Goal: Navigation & Orientation: Find specific page/section

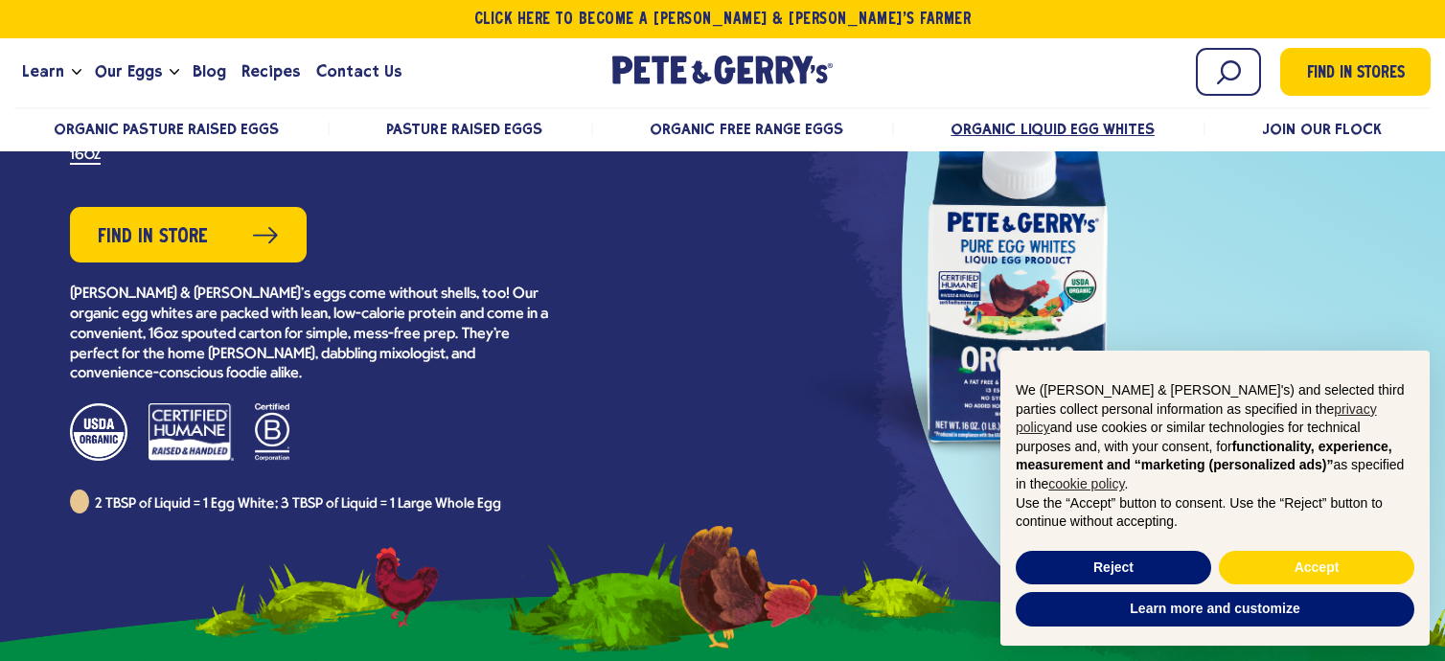
scroll to position [96, 0]
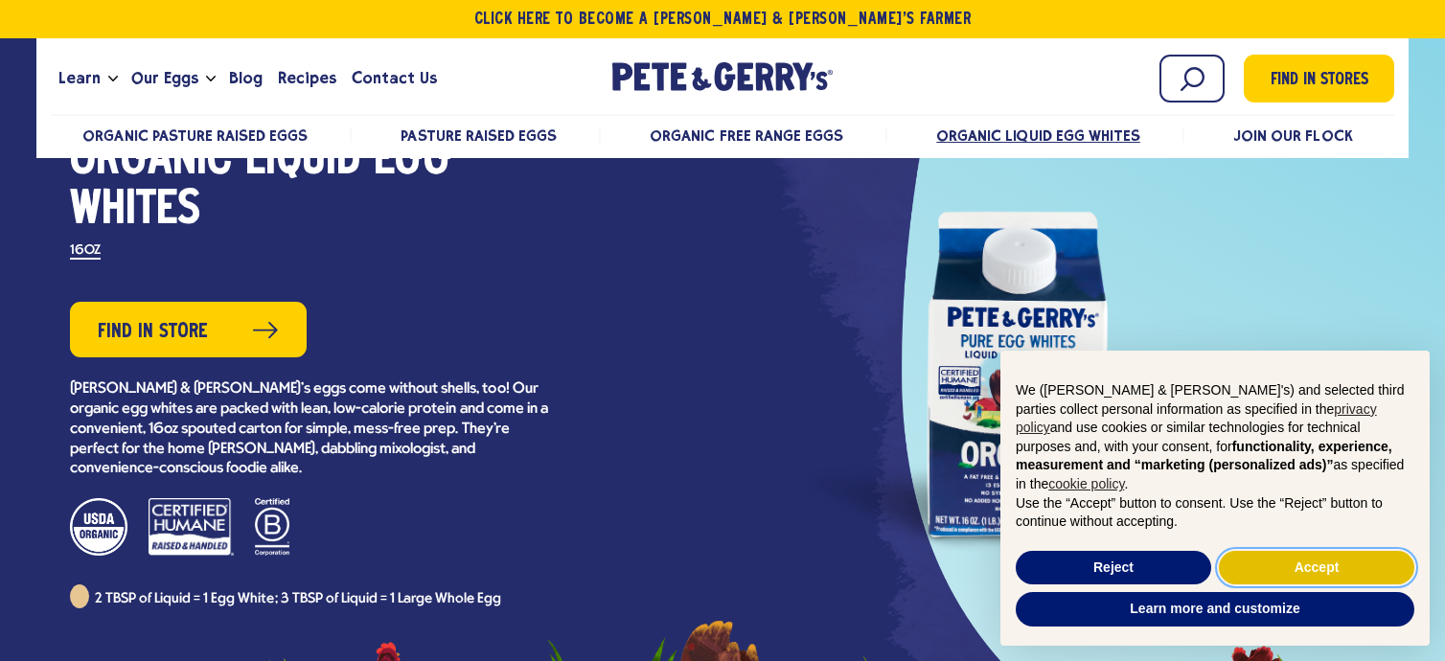
click at [1262, 582] on button "Accept" at bounding box center [1316, 568] width 195 height 34
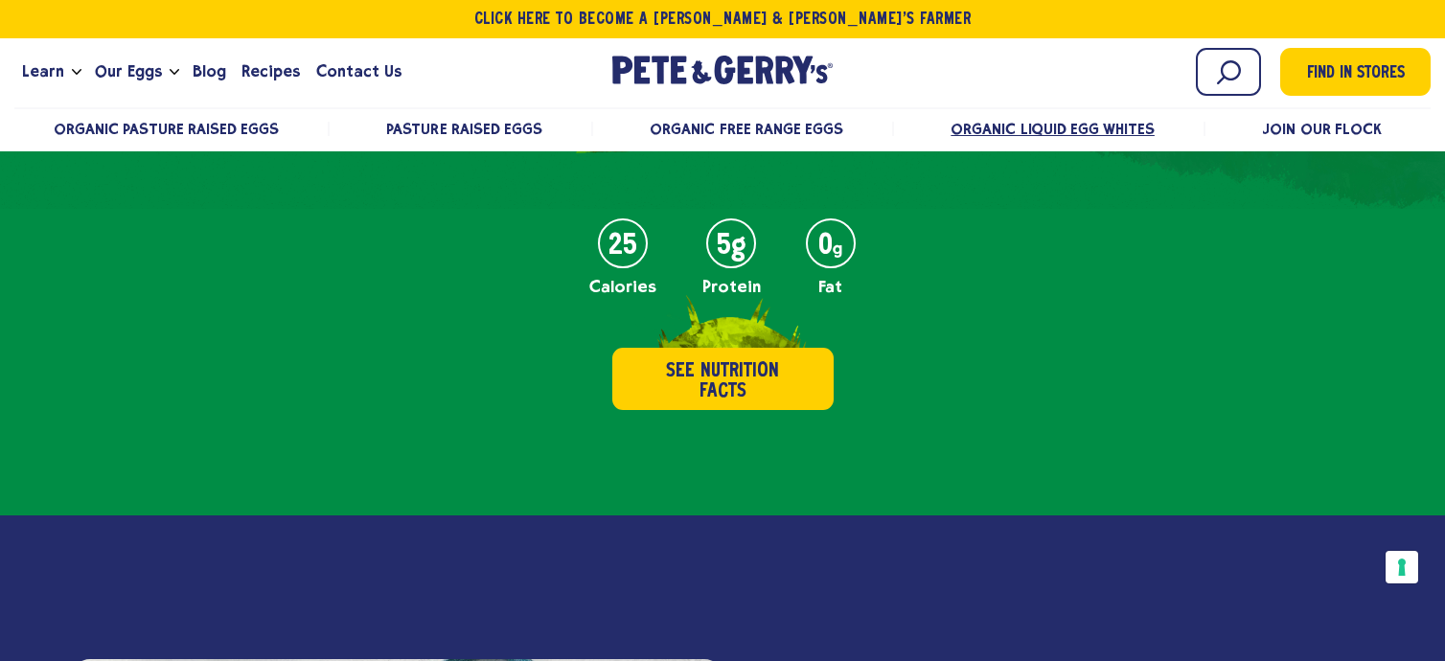
scroll to position [0, 0]
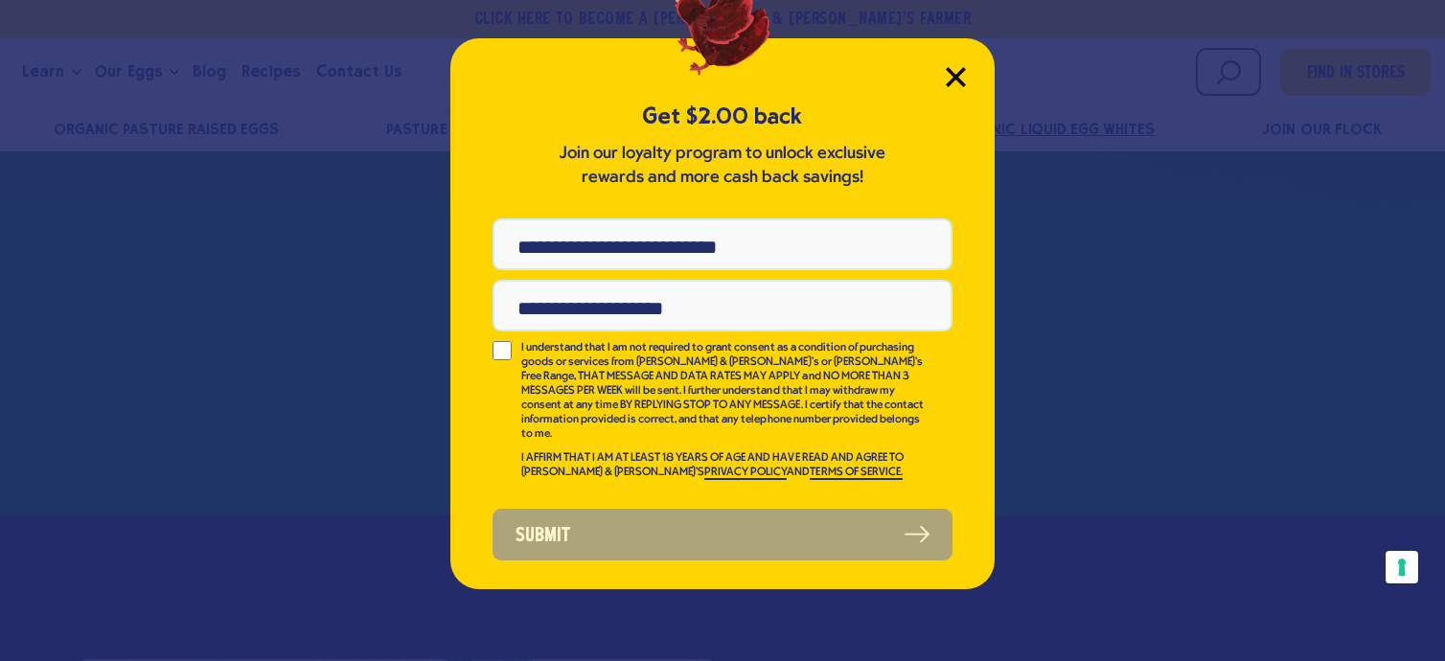
click at [962, 70] on icon "Close Modal" at bounding box center [954, 76] width 17 height 17
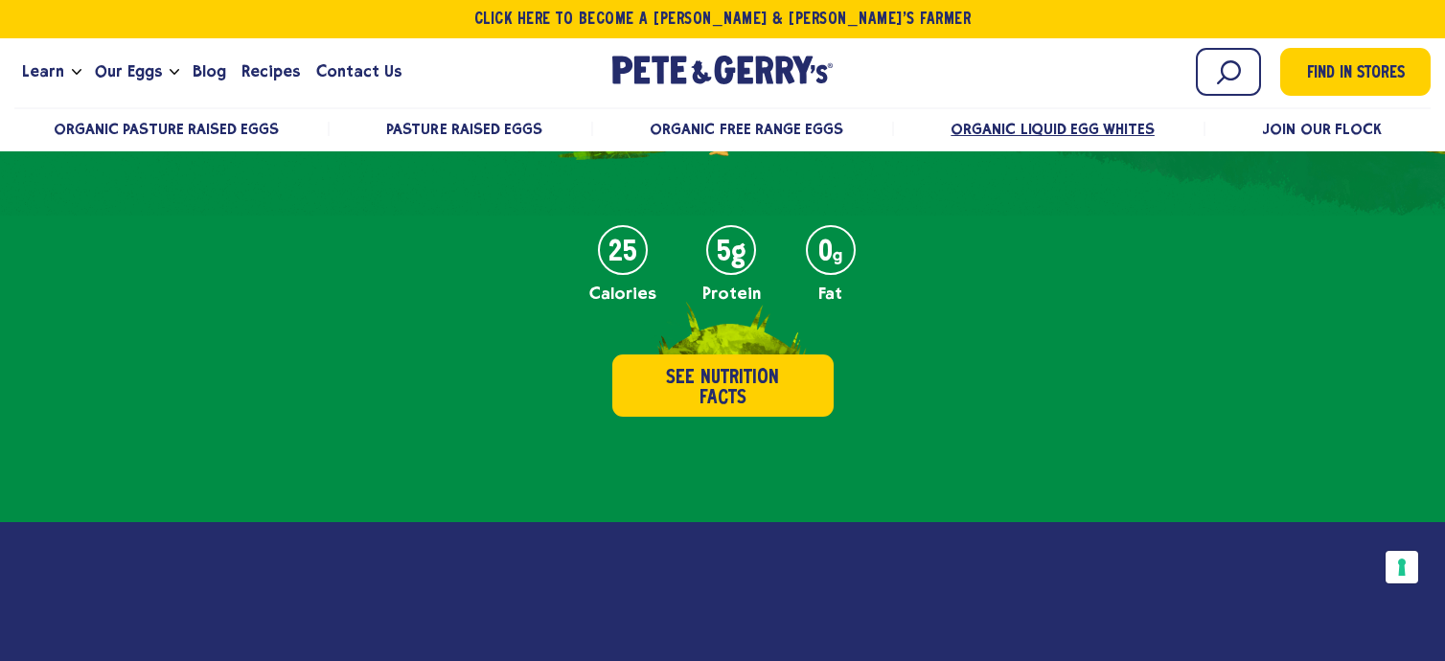
scroll to position [690, 0]
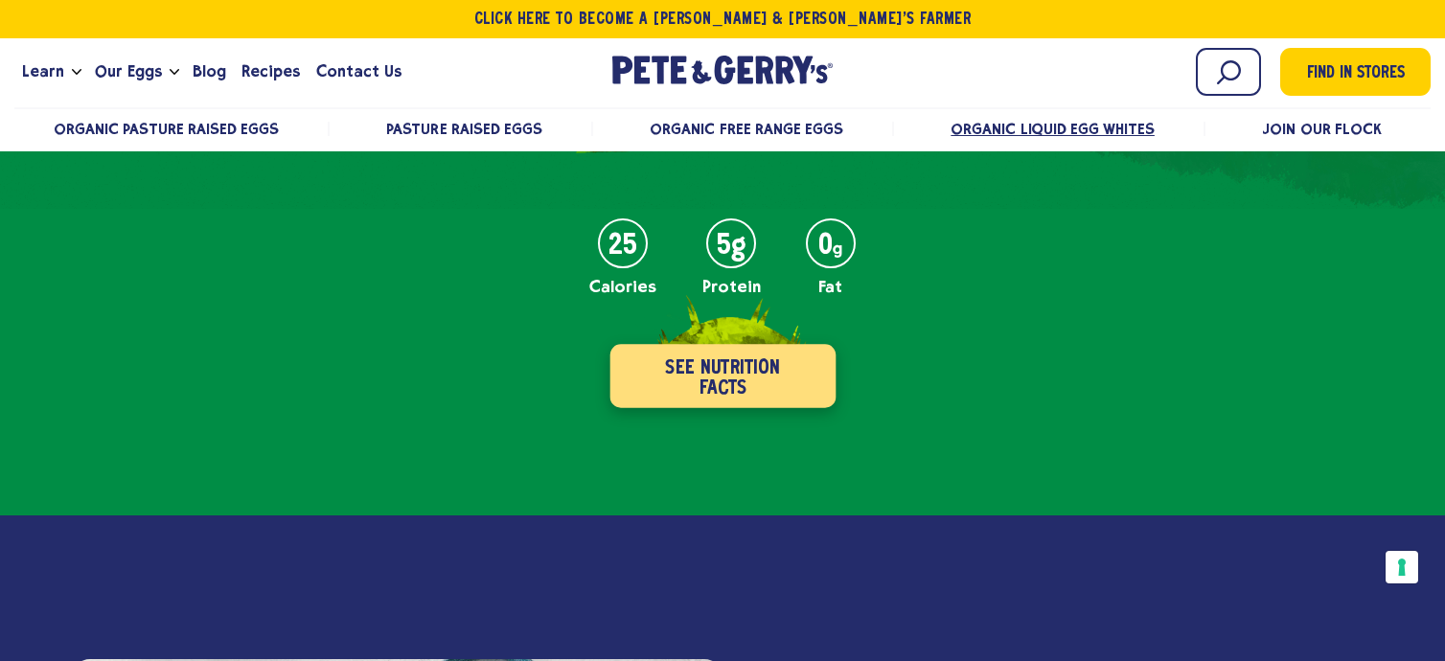
click at [749, 363] on button "See Nutrition Facts" at bounding box center [722, 376] width 226 height 63
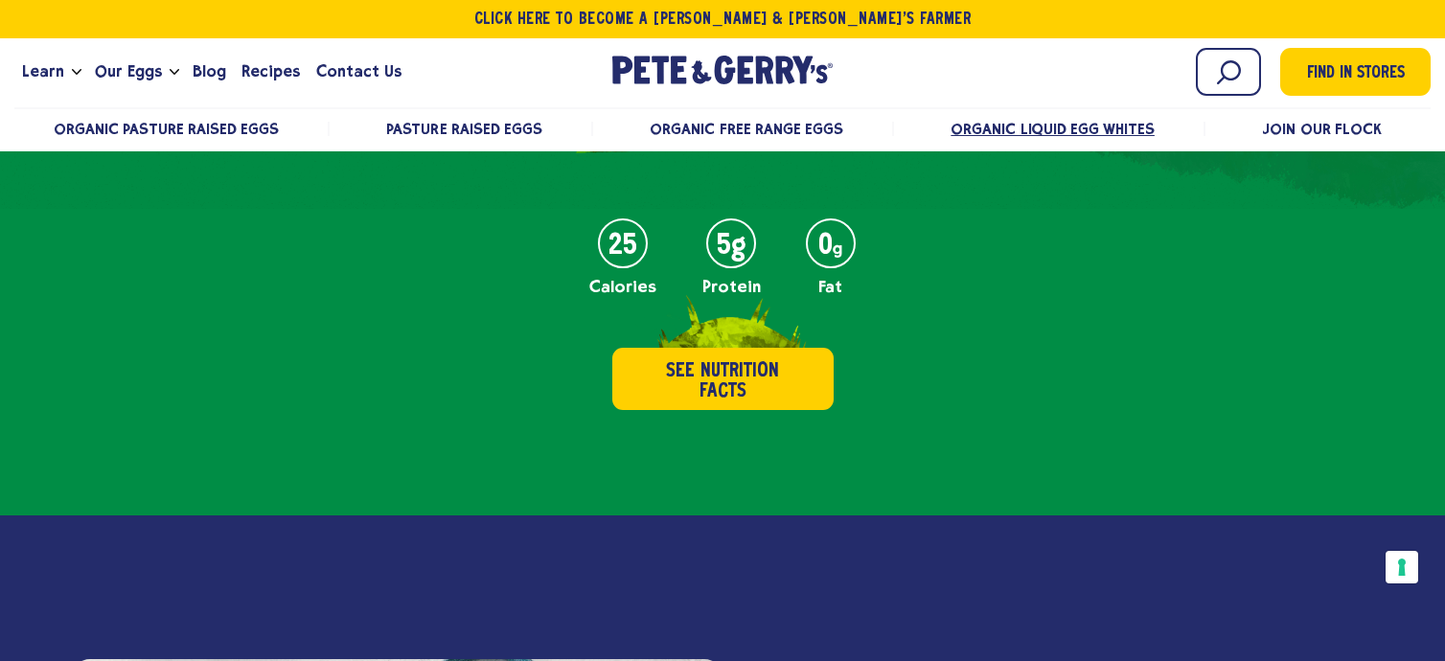
scroll to position [0, 0]
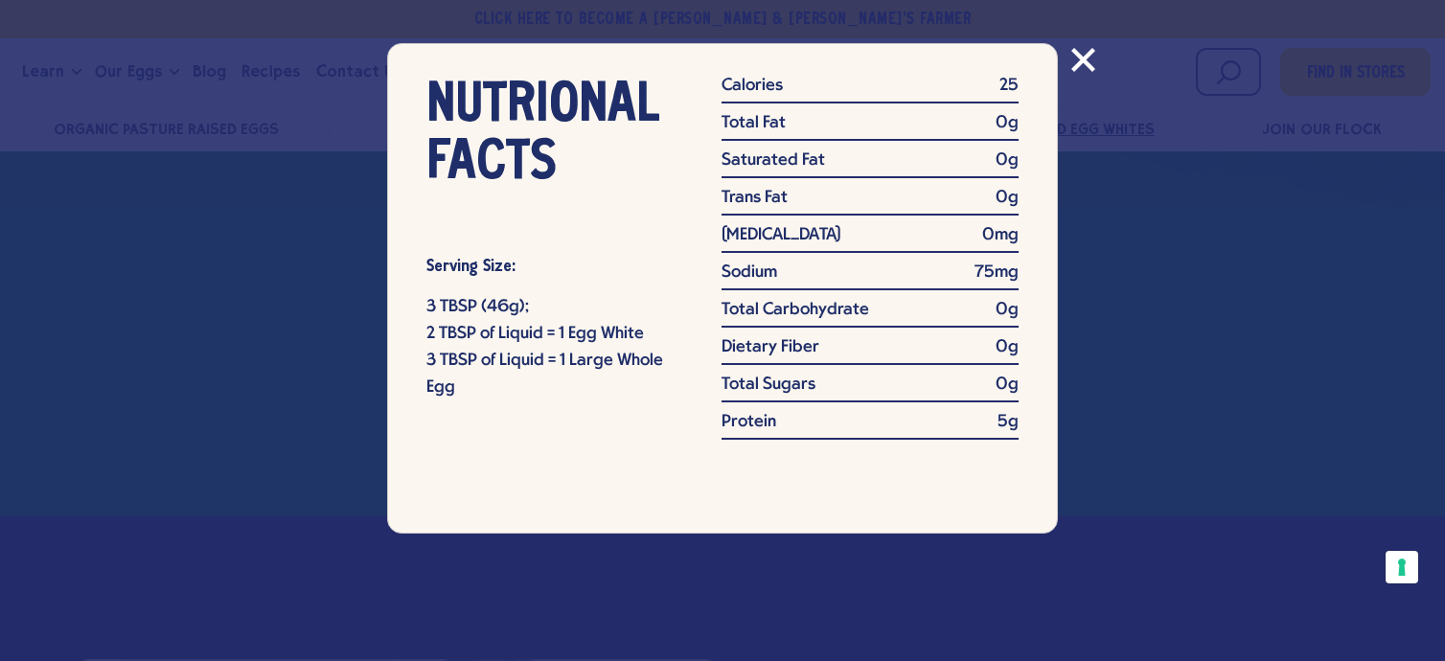
click at [1073, 69] on icon "Close modal" at bounding box center [1083, 60] width 21 height 21
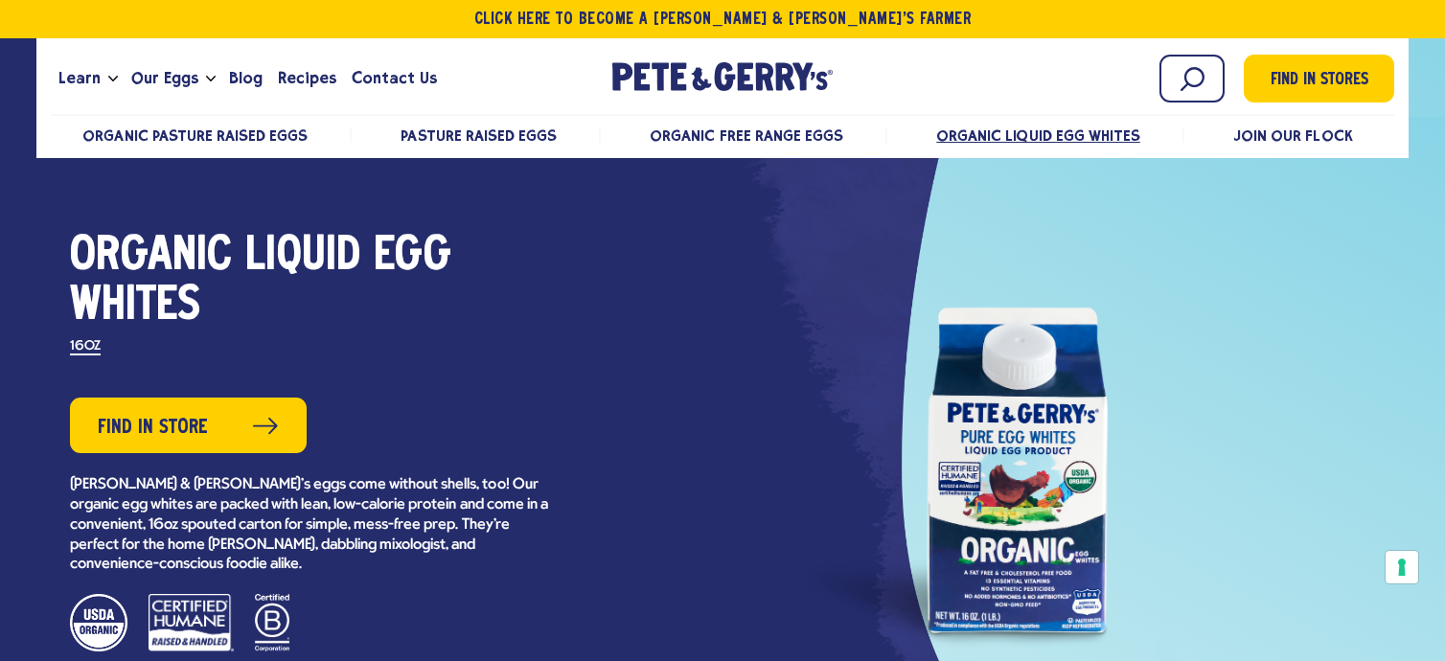
click at [1044, 508] on div at bounding box center [1018, 468] width 690 height 431
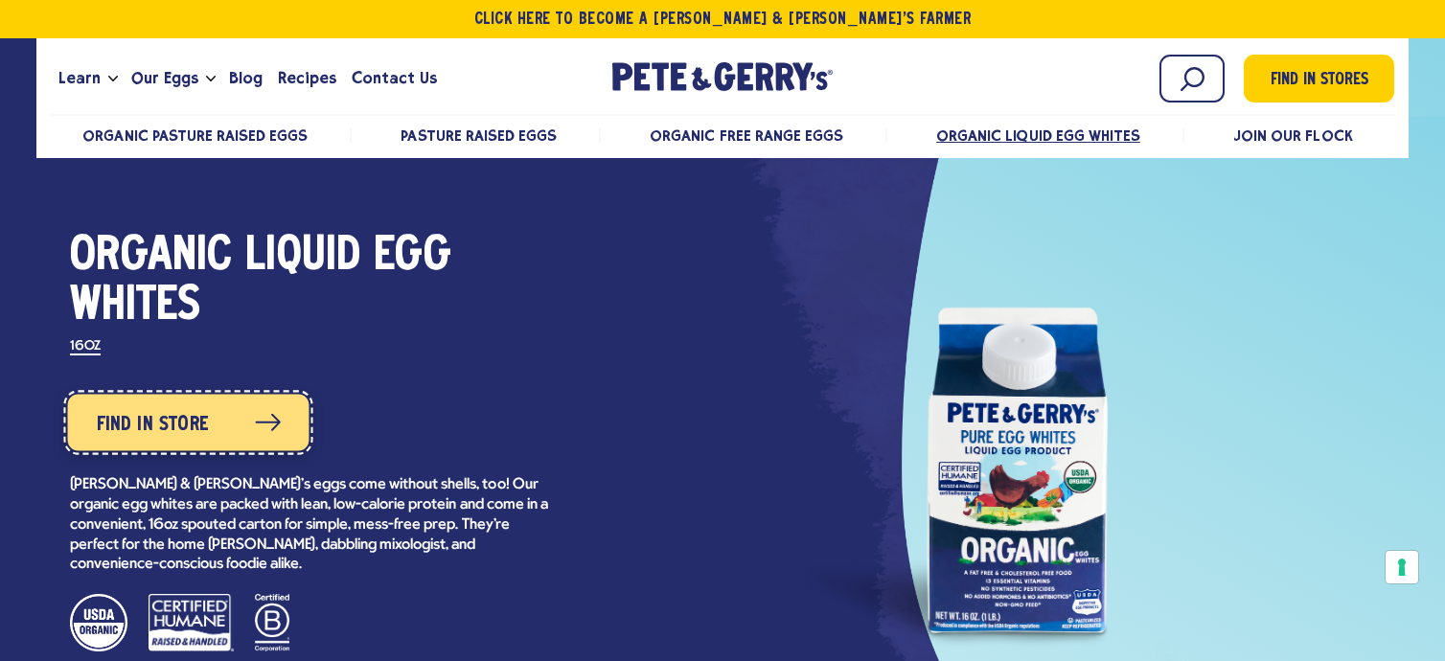
click at [248, 428] on link "Find in Store" at bounding box center [187, 423] width 241 height 57
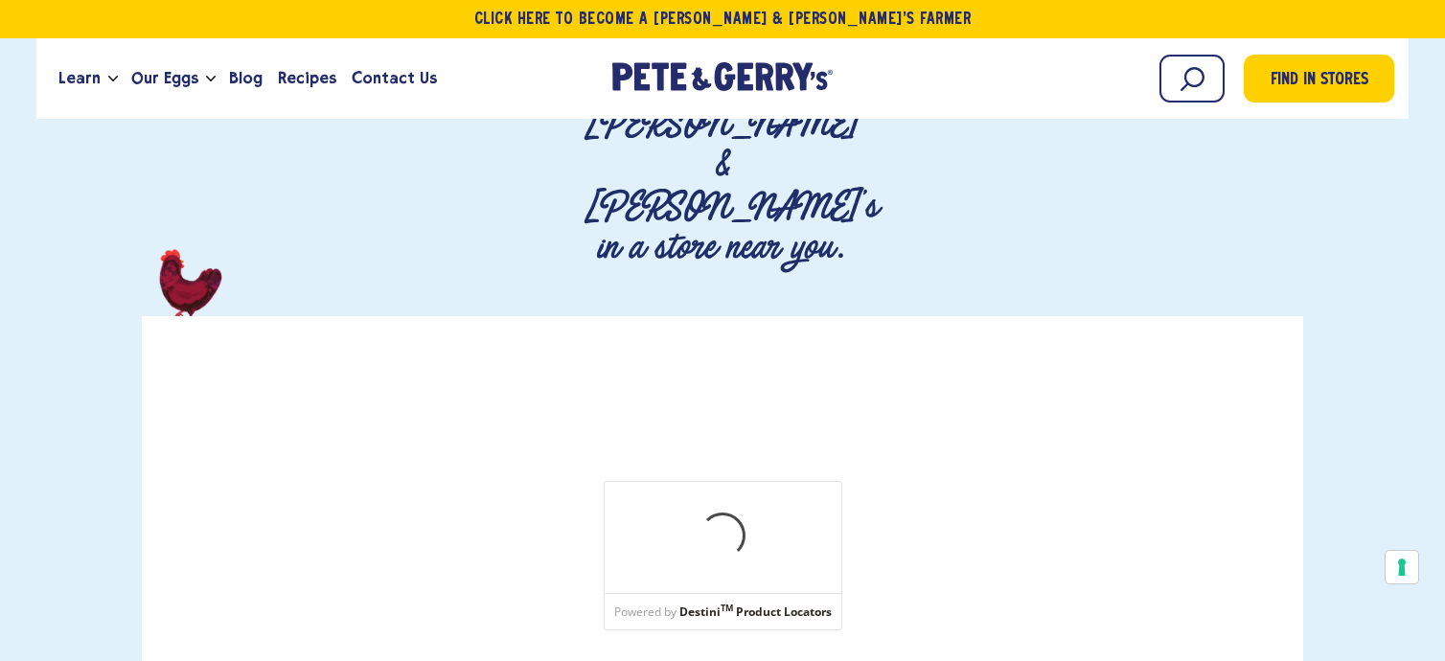
scroll to position [287, 0]
